Goal: Find specific page/section: Find specific page/section

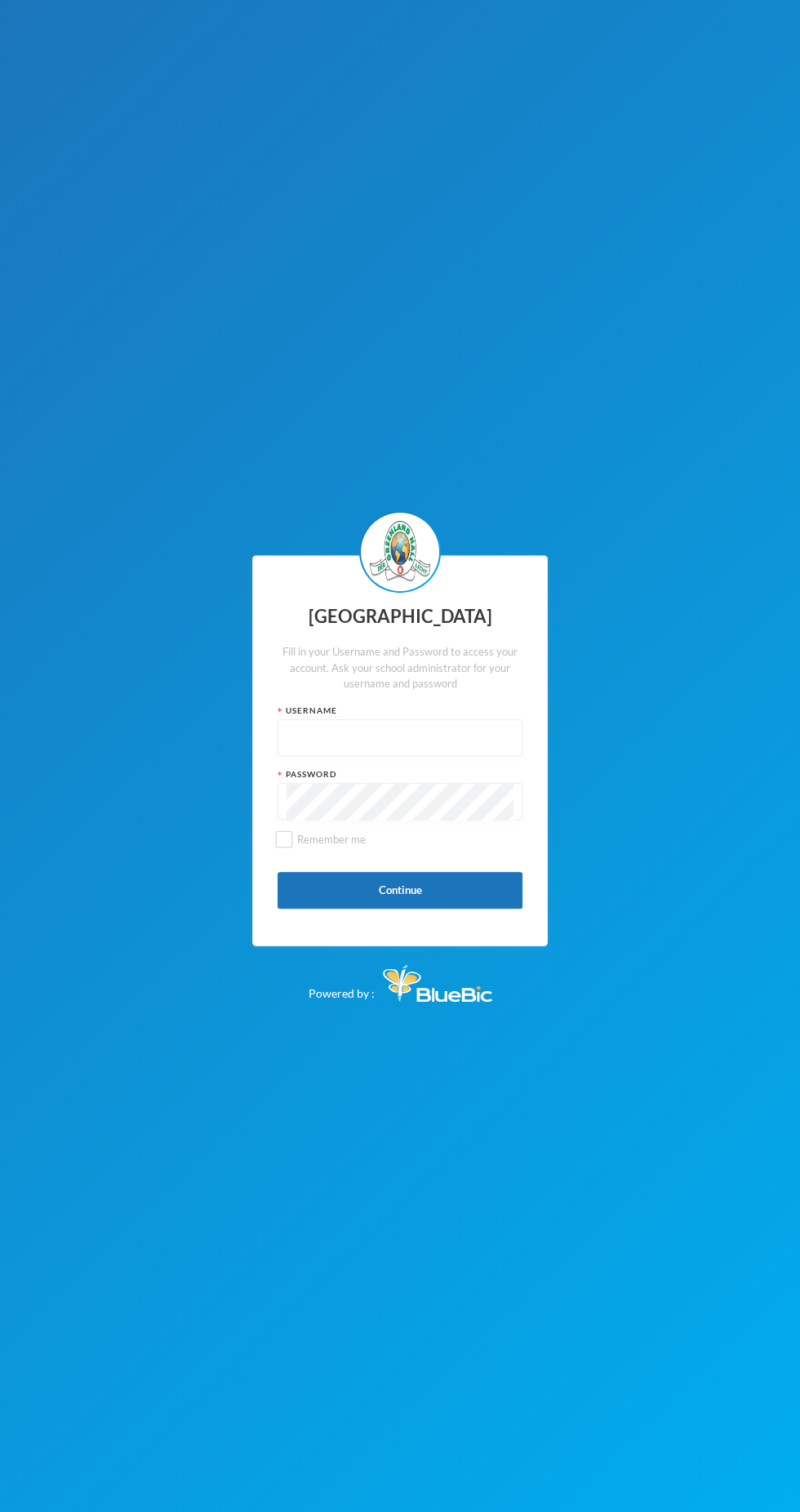
click at [351, 732] on input "text" at bounding box center [400, 738] width 226 height 37
type input "Glh25cs01"
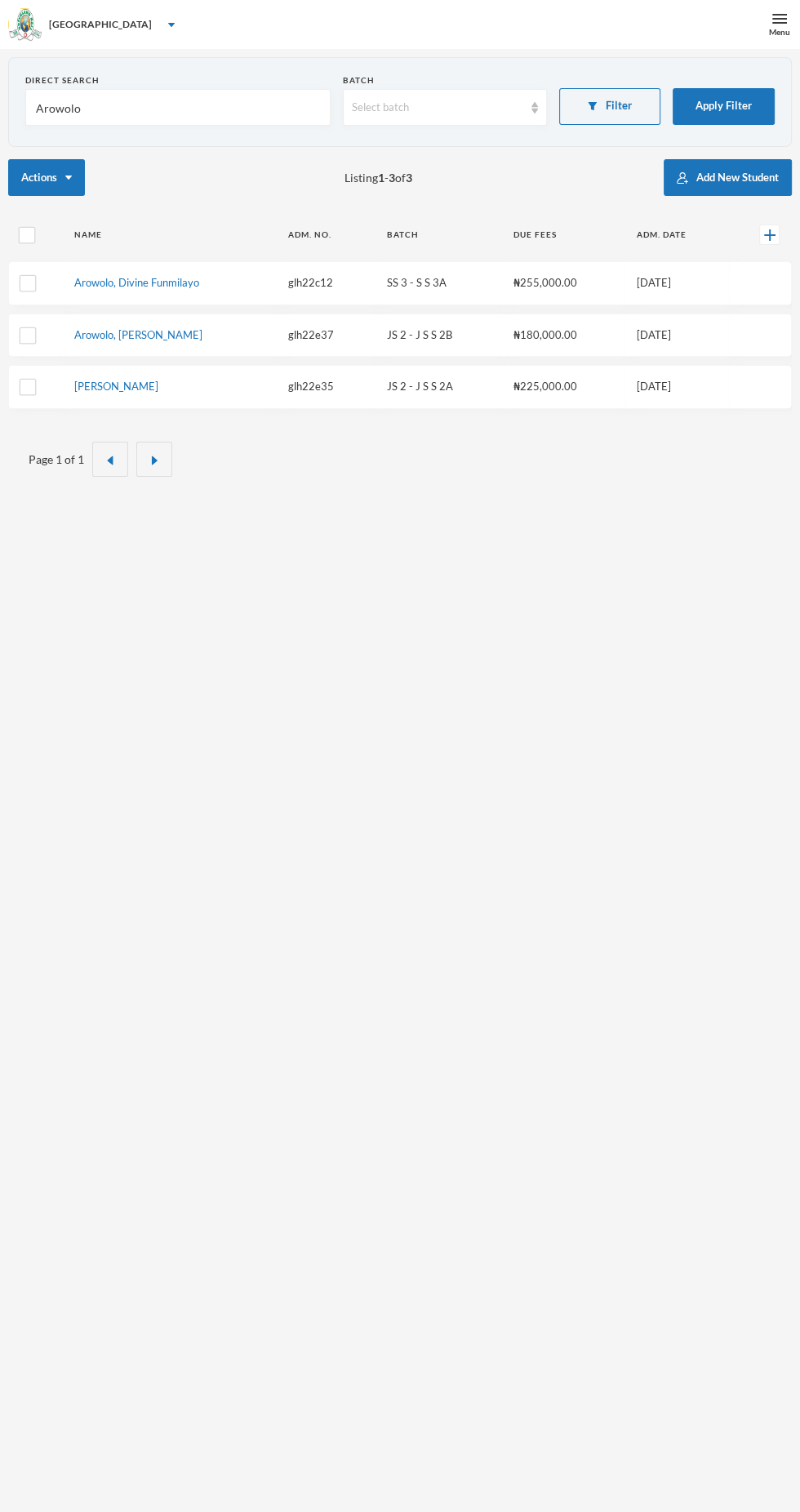
click at [753, 25] on span at bounding box center [759, 16] width 26 height 26
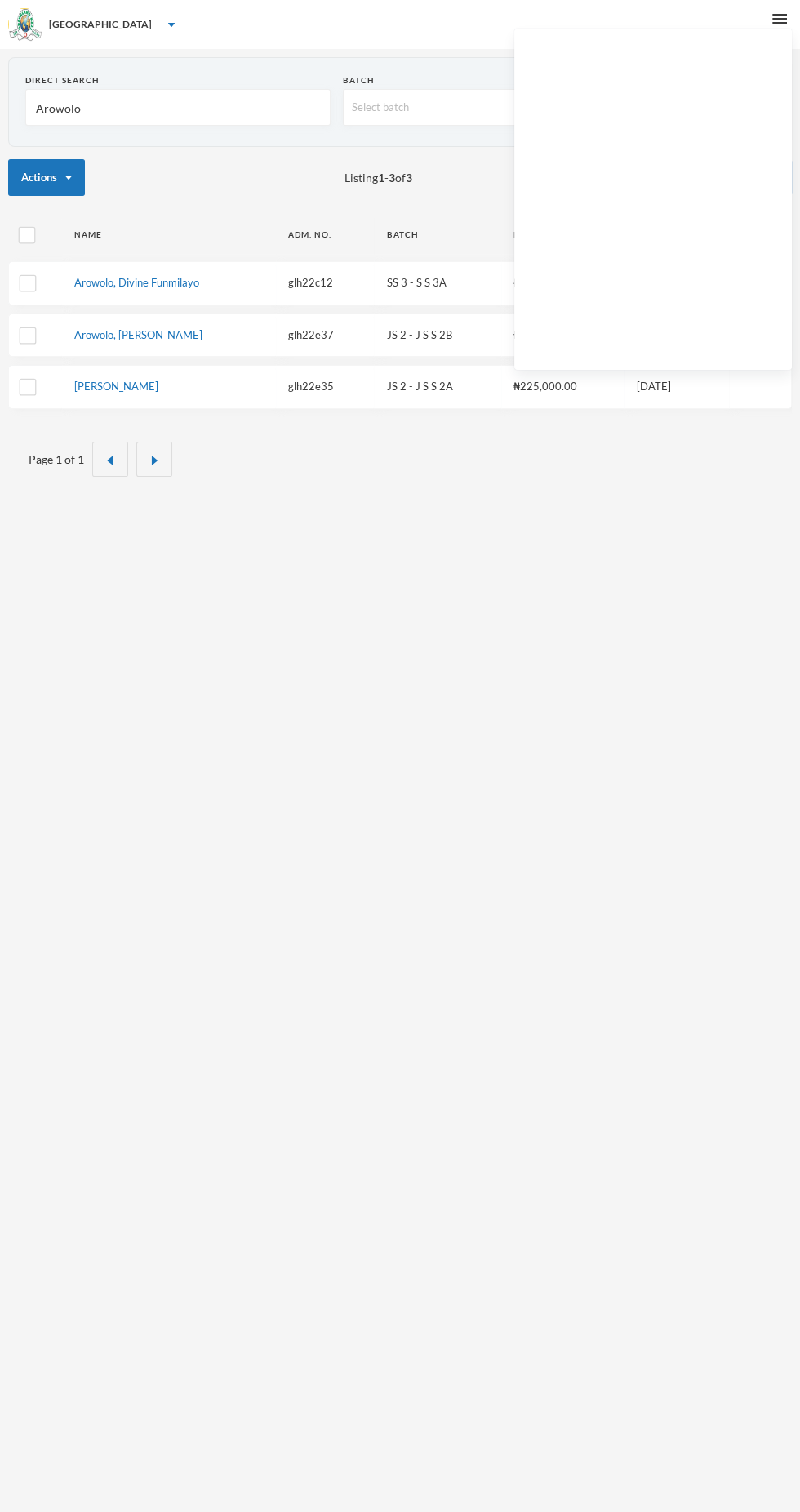
click at [507, 947] on div "Direct Search Arowolo Batch Select batch Filter Apply Filter Actions Listing 1 …" at bounding box center [400, 805] width 800 height 1512
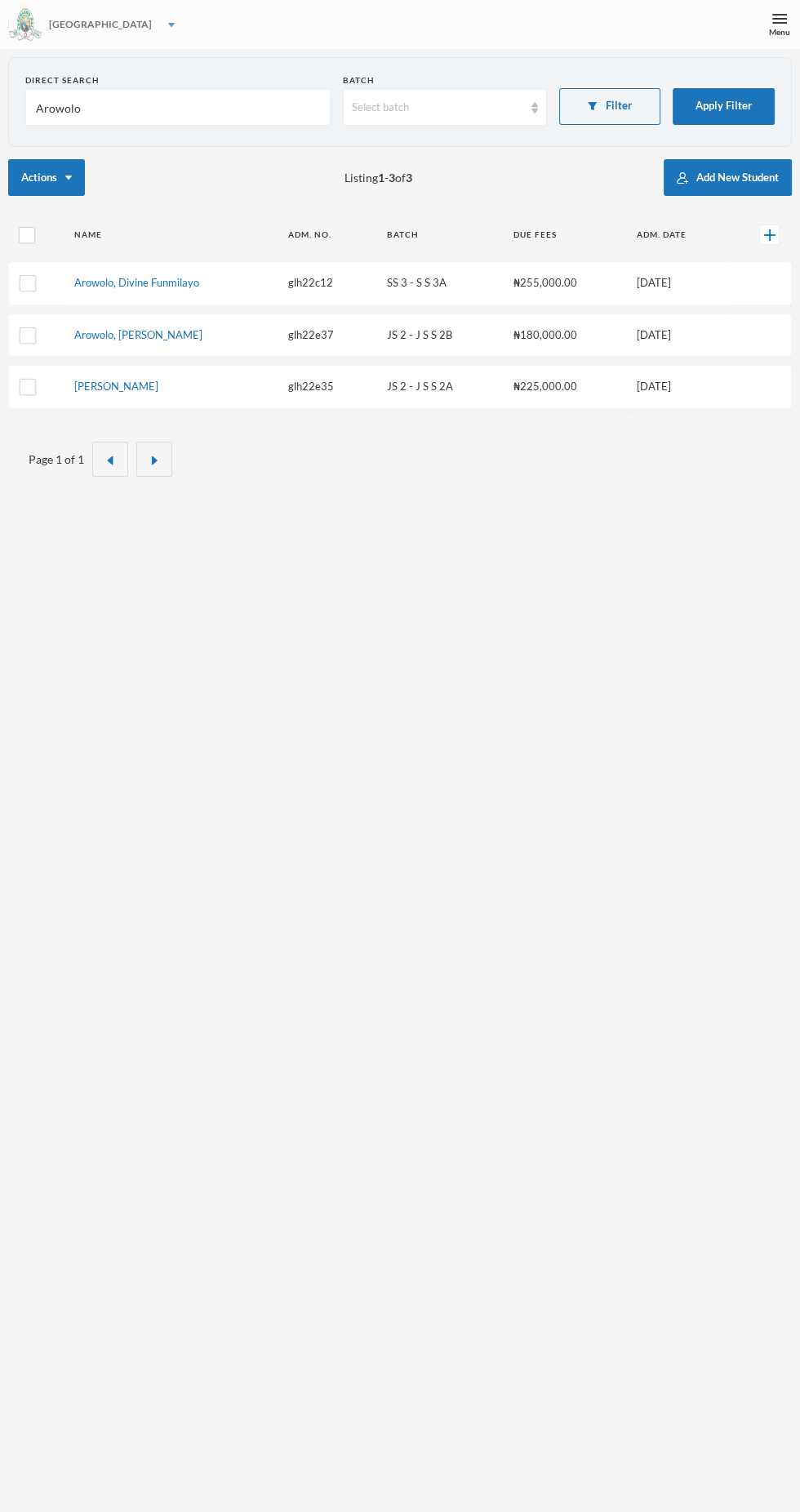
click at [747, 30] on div "[GEOGRAPHIC_DATA]" at bounding box center [400, 25] width 800 height 49
click at [747, 48] on div "[GEOGRAPHIC_DATA]" at bounding box center [400, 25] width 800 height 49
click at [754, 46] on div "[GEOGRAPHIC_DATA]" at bounding box center [400, 25] width 800 height 49
click at [551, 33] on div "[GEOGRAPHIC_DATA]" at bounding box center [400, 25] width 800 height 49
click at [779, 31] on div "Menu" at bounding box center [779, 32] width 21 height 12
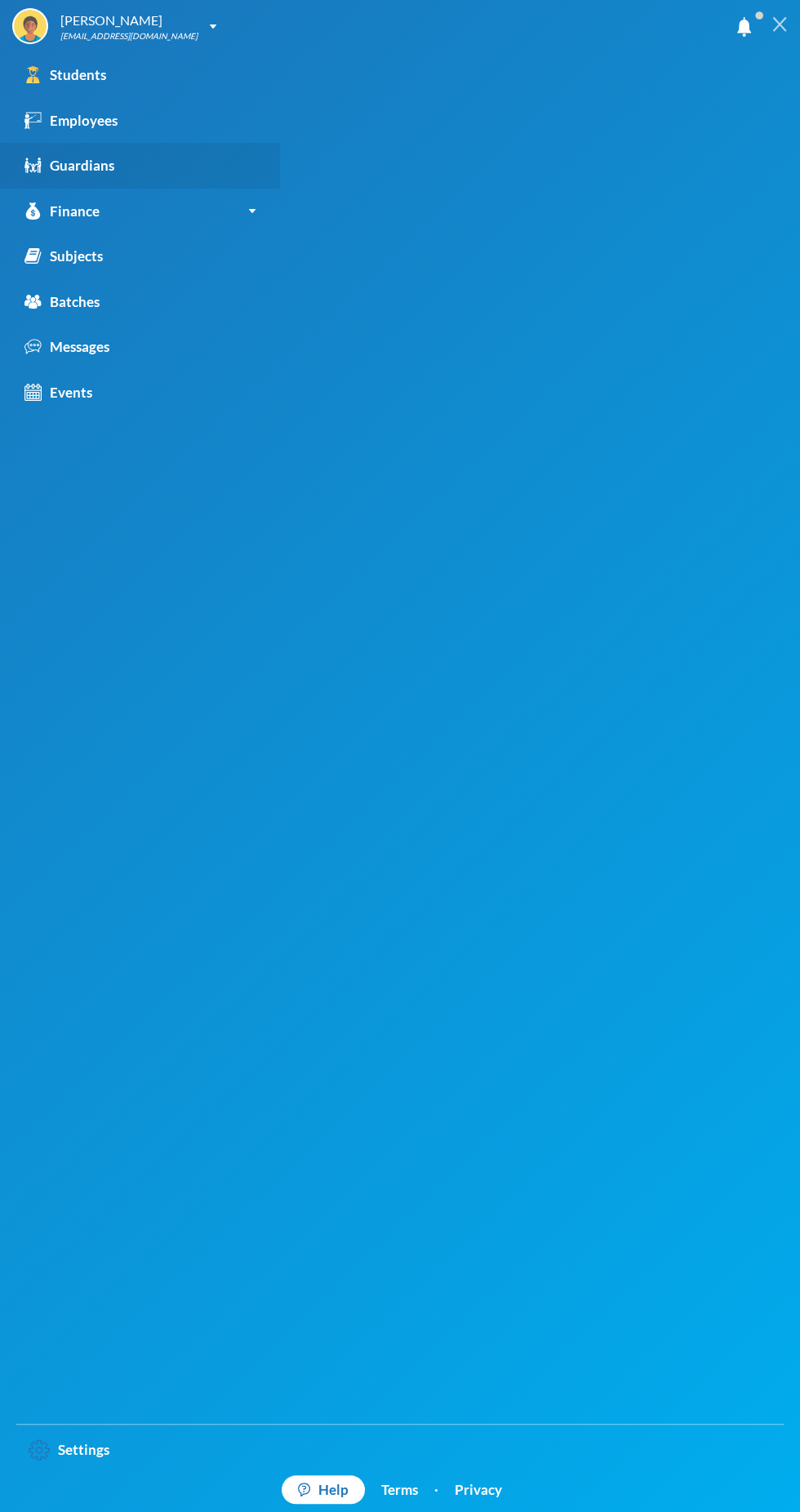
click at [119, 143] on link "Guardians" at bounding box center [139, 166] width 280 height 46
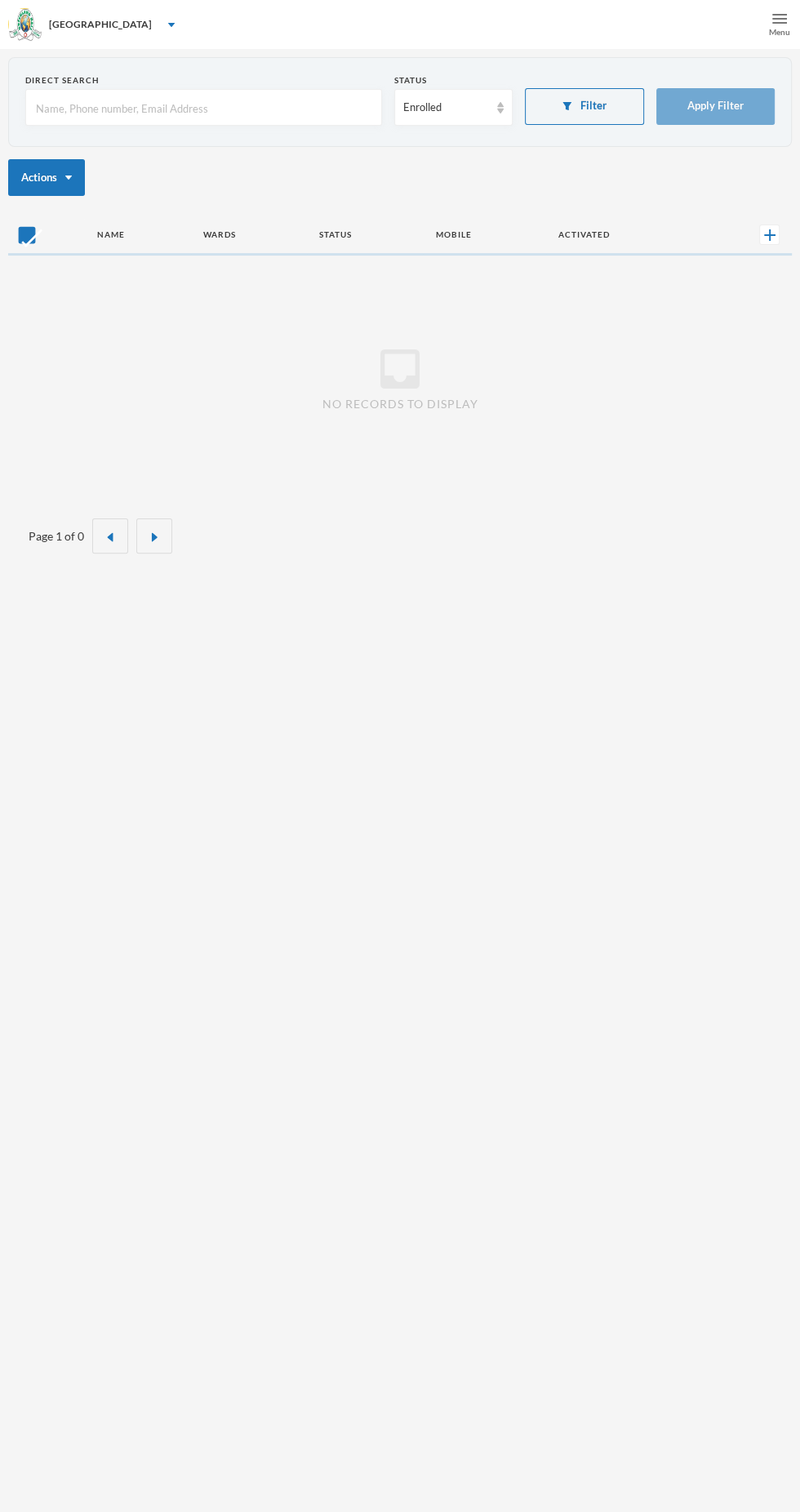
checkbox input "false"
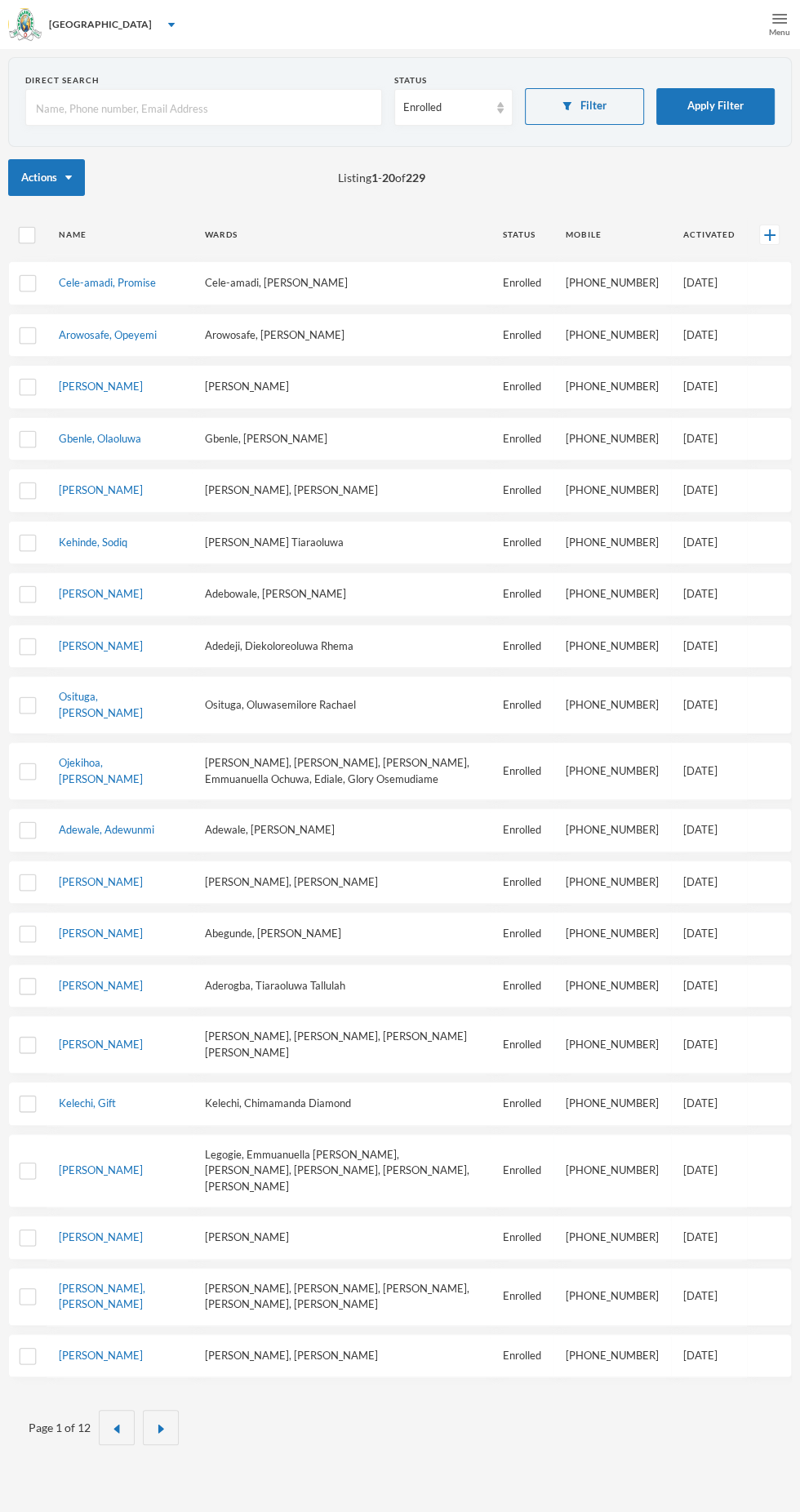
click at [779, 30] on div "Menu" at bounding box center [779, 32] width 21 height 12
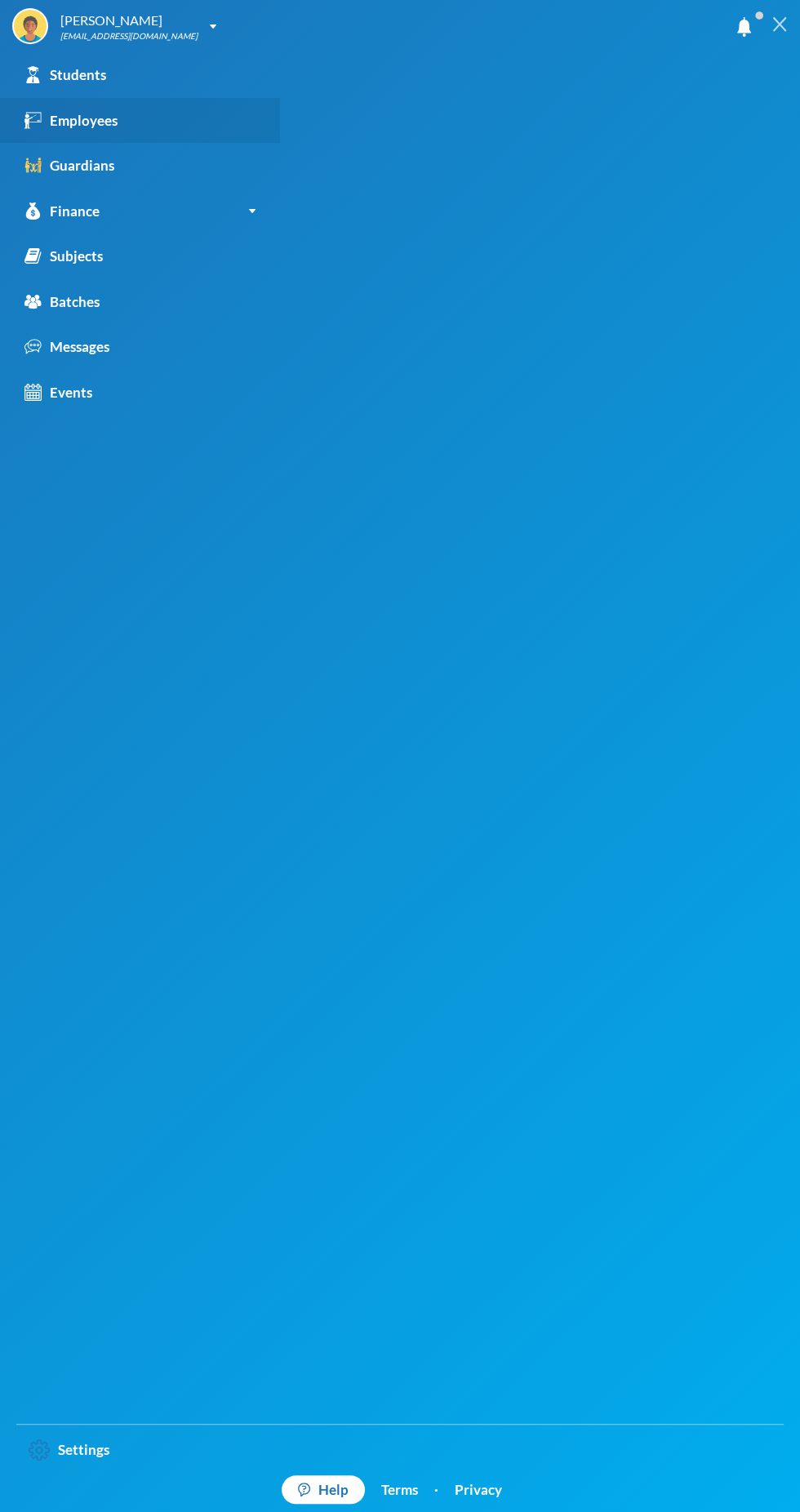
click at [68, 140] on link "Employees" at bounding box center [139, 121] width 280 height 46
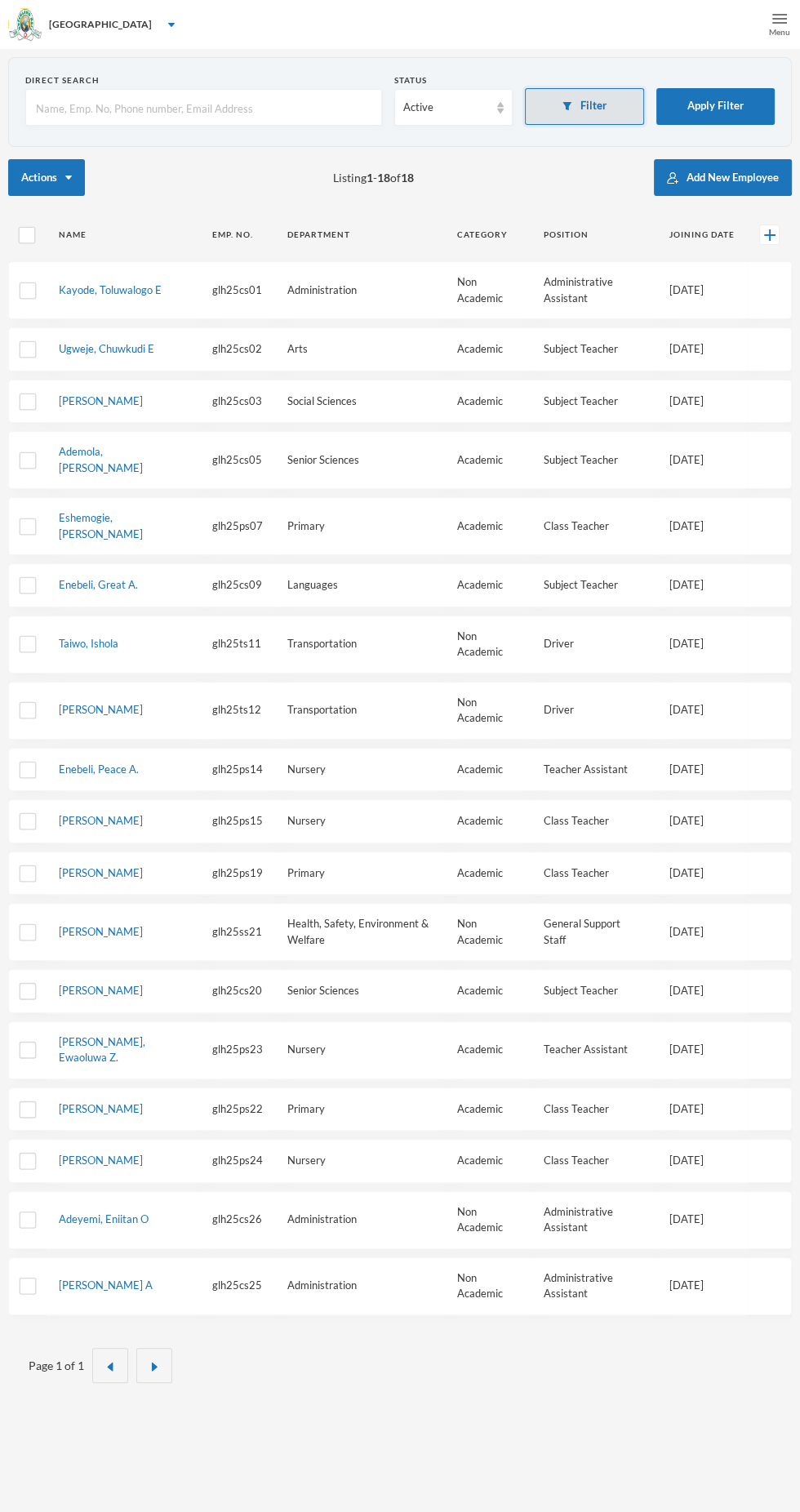
click at [591, 122] on button "Filter" at bounding box center [583, 106] width 119 height 37
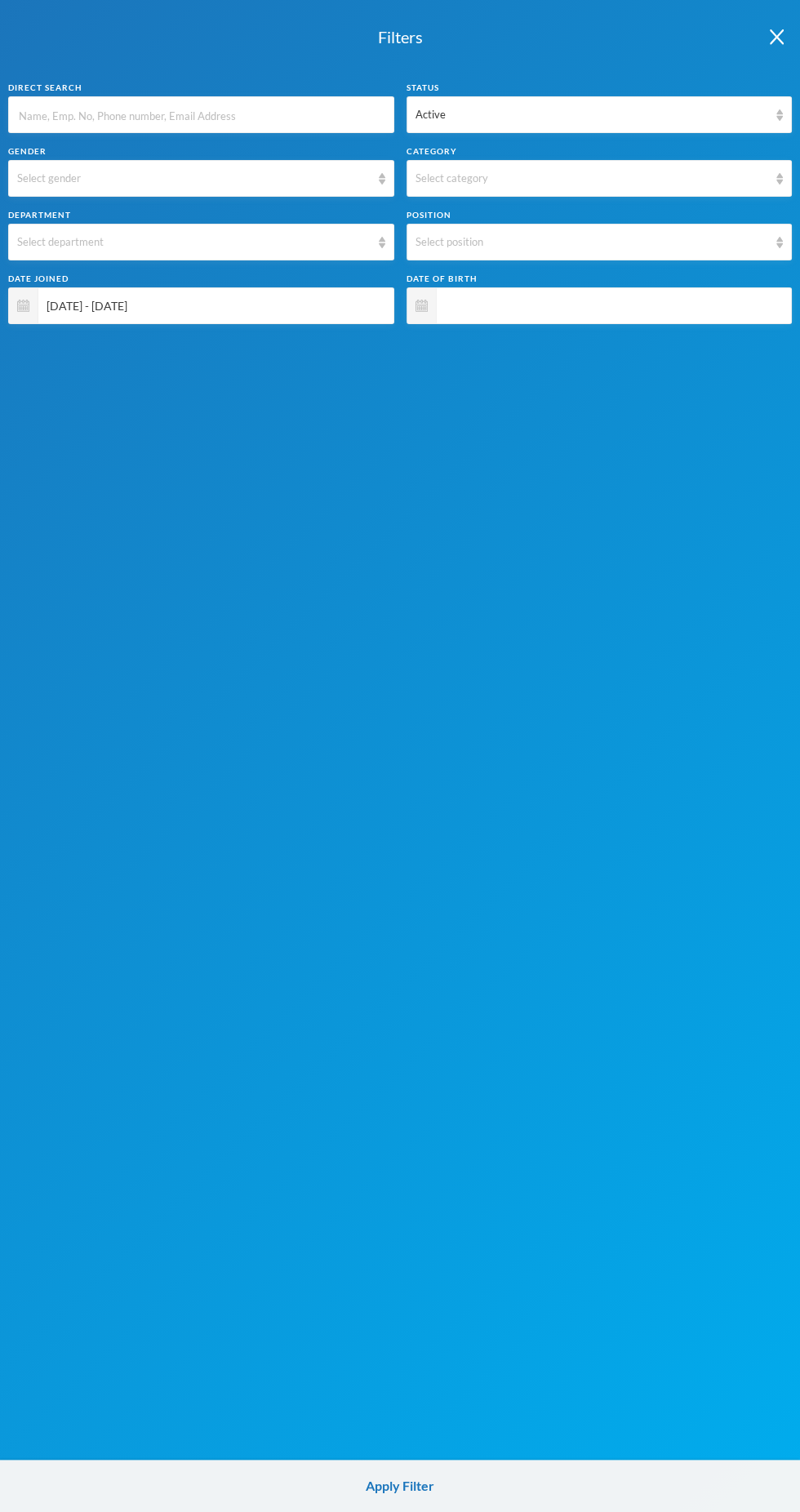
click at [357, 309] on span "01/01/2025 - 31/08/2025" at bounding box center [212, 305] width 347 height 37
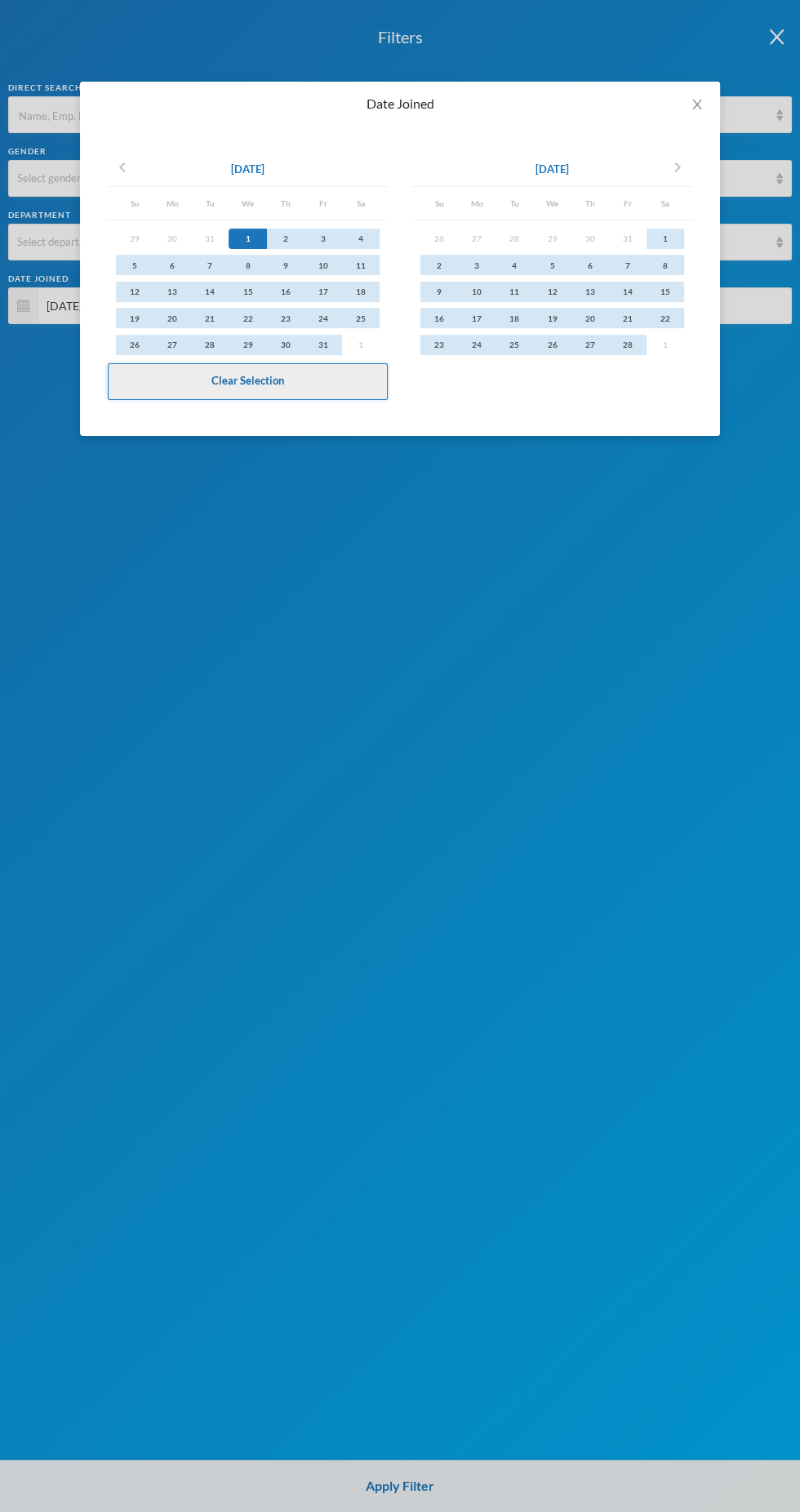
click at [358, 385] on button "Clear Selection" at bounding box center [247, 382] width 280 height 37
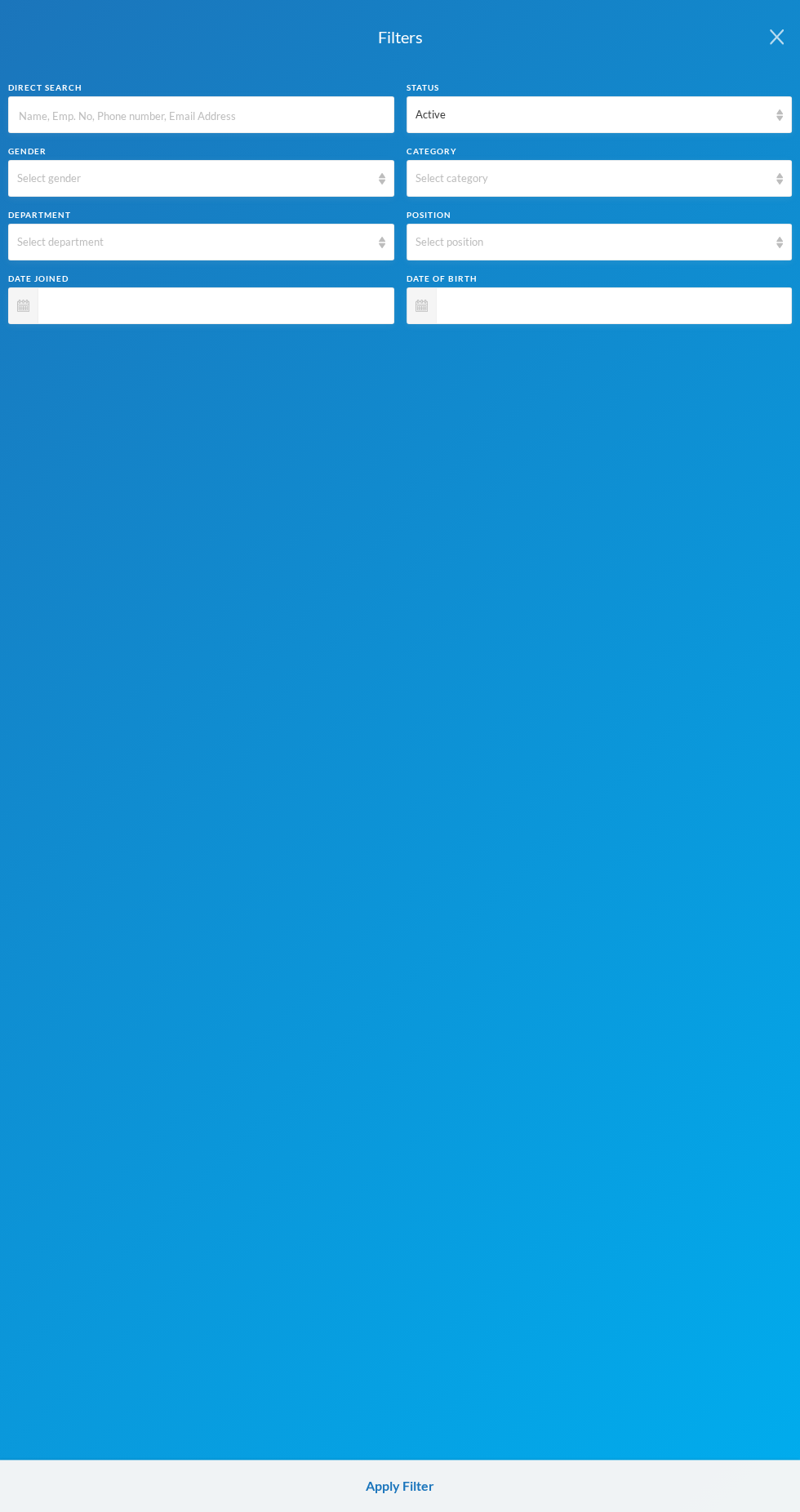
click at [779, 53] on button "button" at bounding box center [776, 36] width 47 height 72
